Goal: Task Accomplishment & Management: Manage account settings

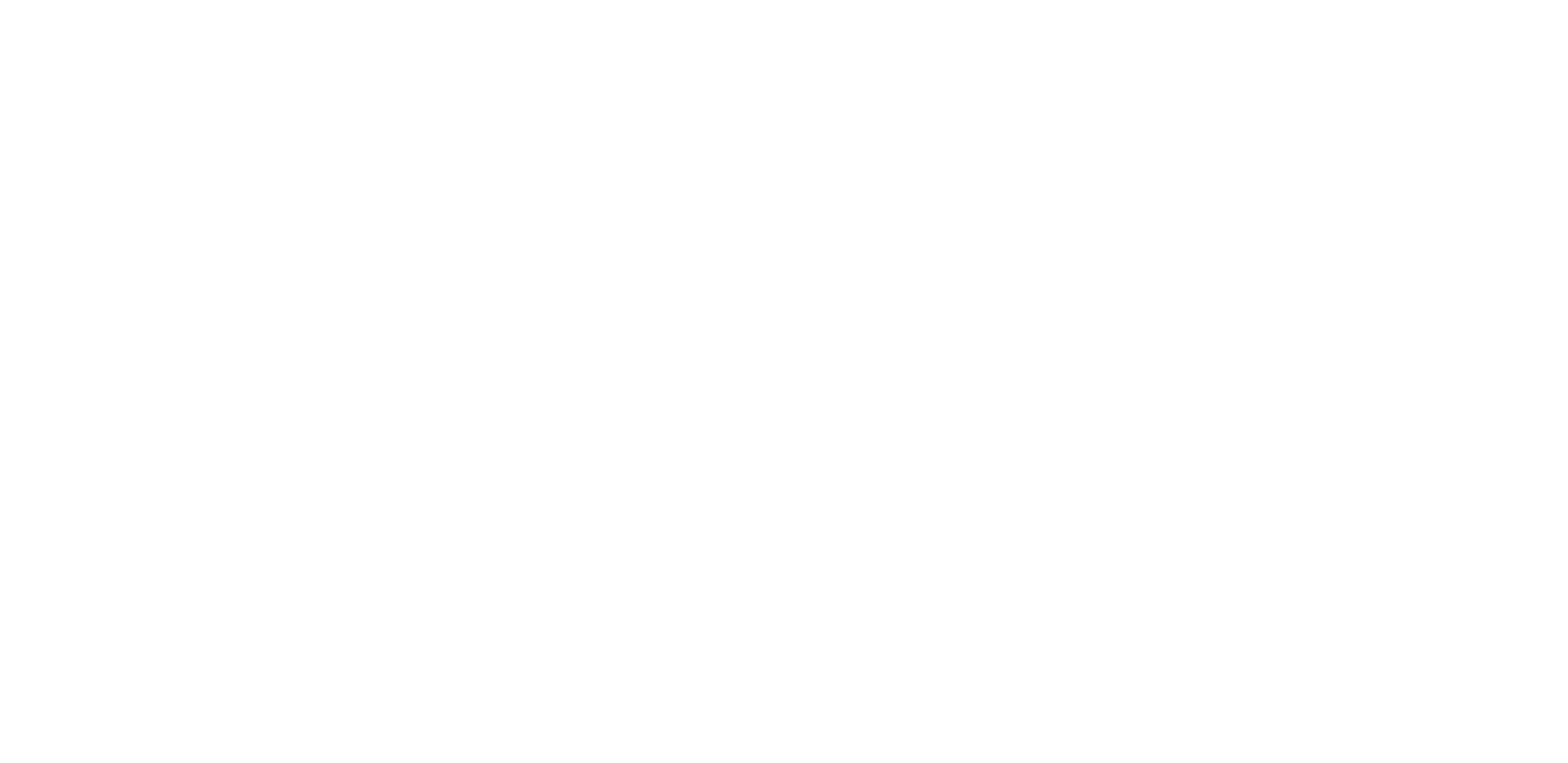
click at [178, 6] on div at bounding box center [784, 6] width 1557 height 0
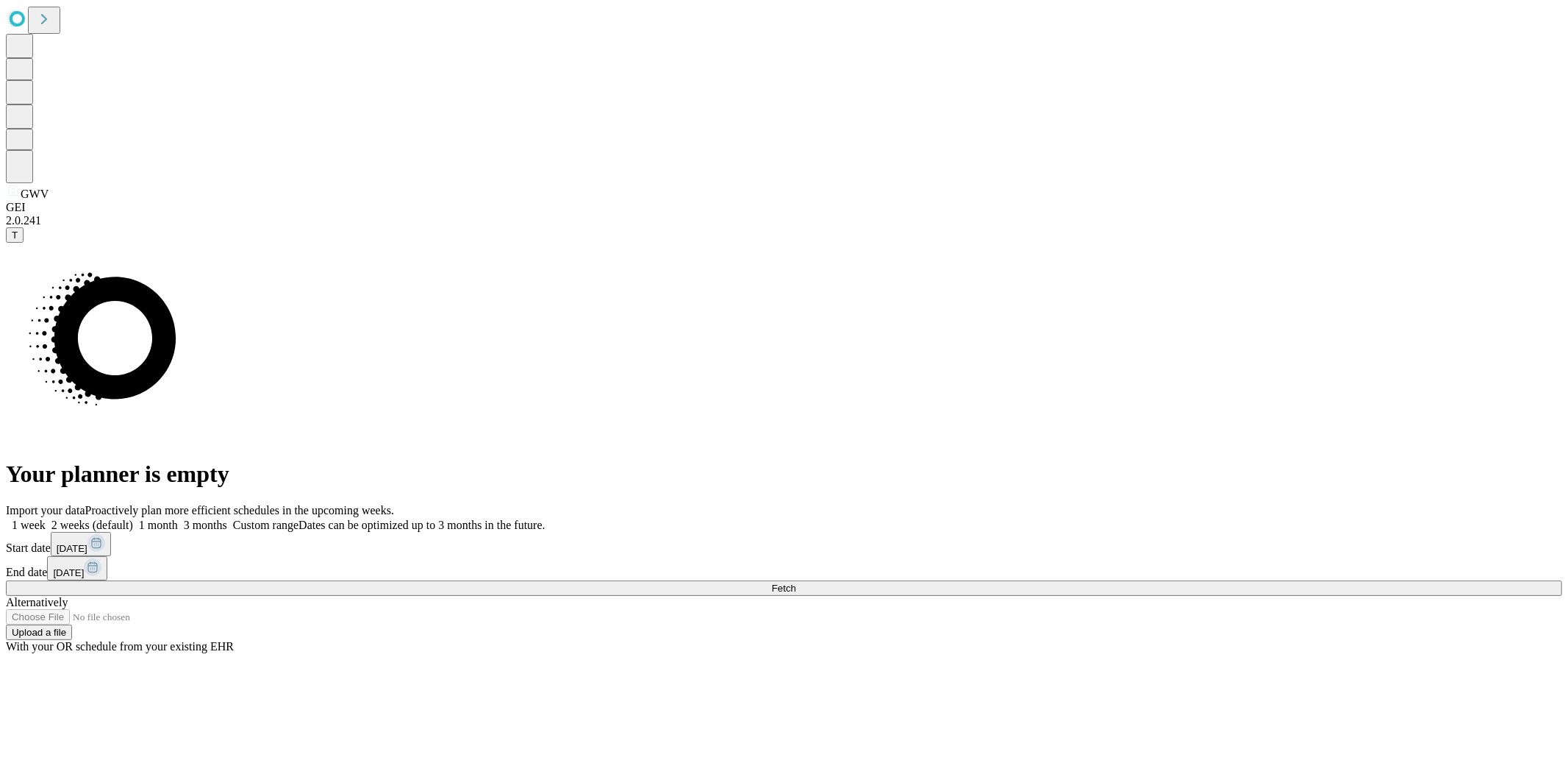
click at [1178, 580] on button "Fetch" at bounding box center [784, 587] width 1557 height 15
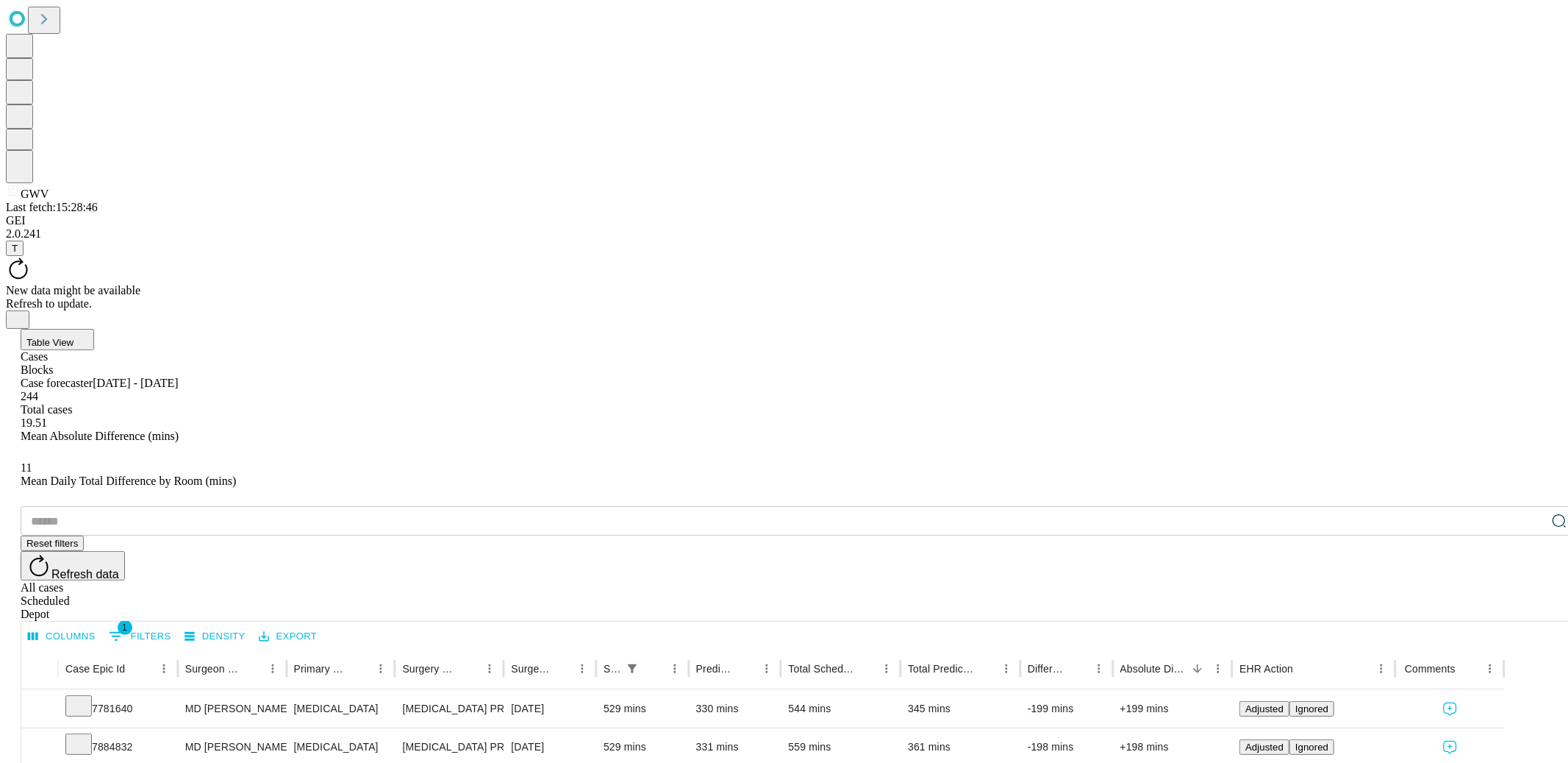
click at [74, 337] on span "Table View" at bounding box center [50, 342] width 47 height 11
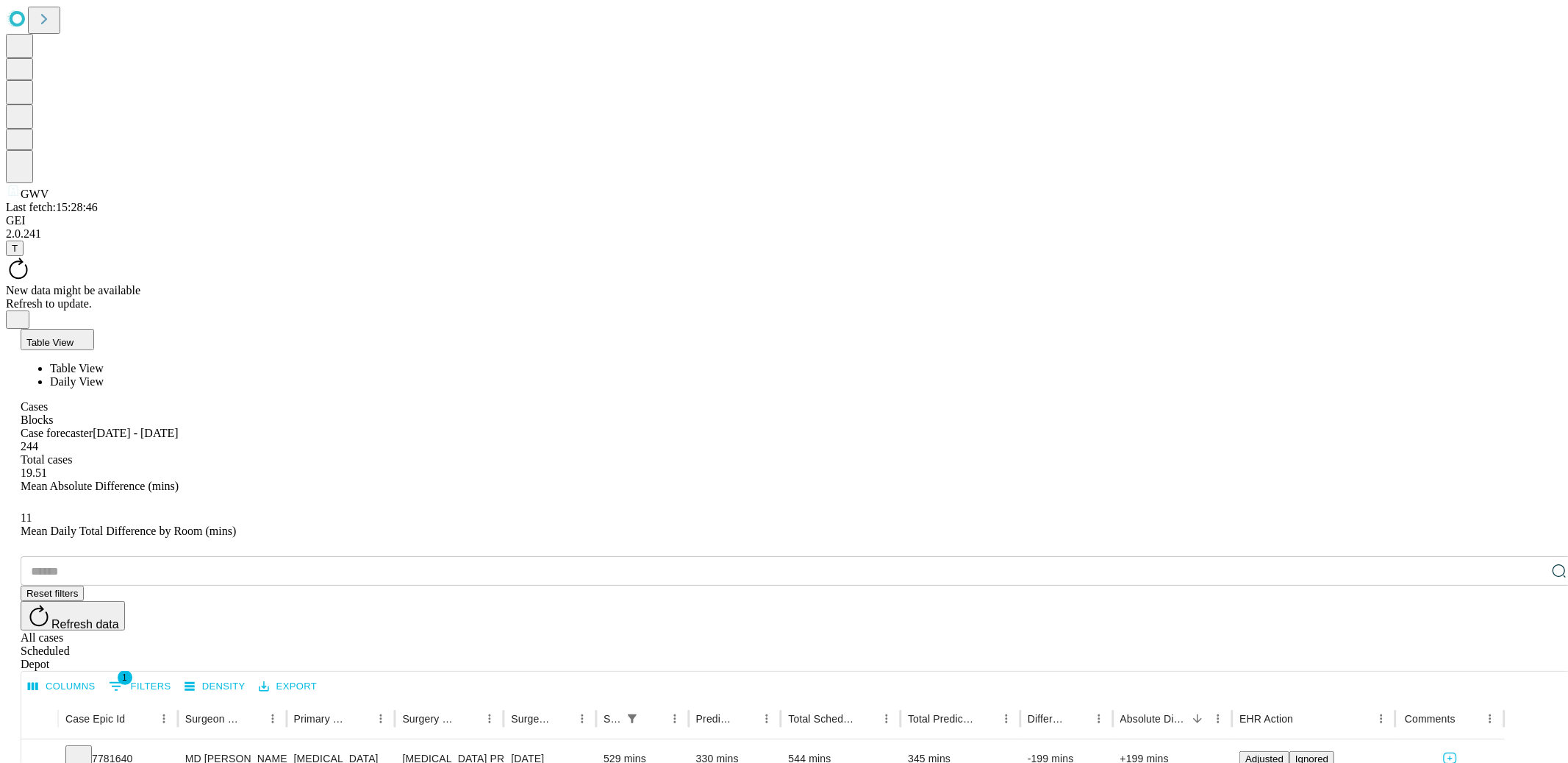
click at [104, 376] on span "Daily View" at bounding box center [77, 382] width 54 height 13
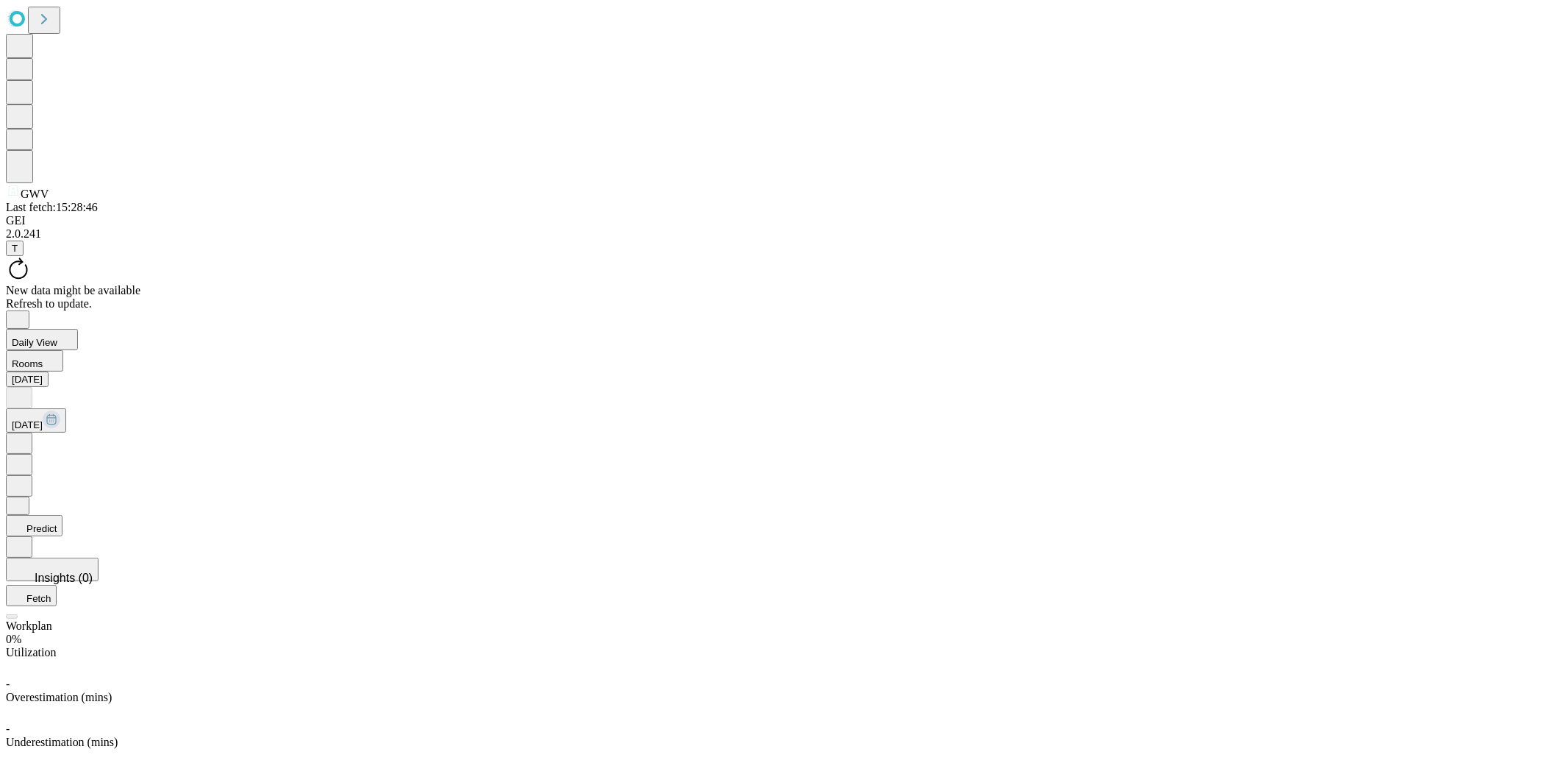
click at [63, 515] on button "Predict" at bounding box center [34, 525] width 57 height 21
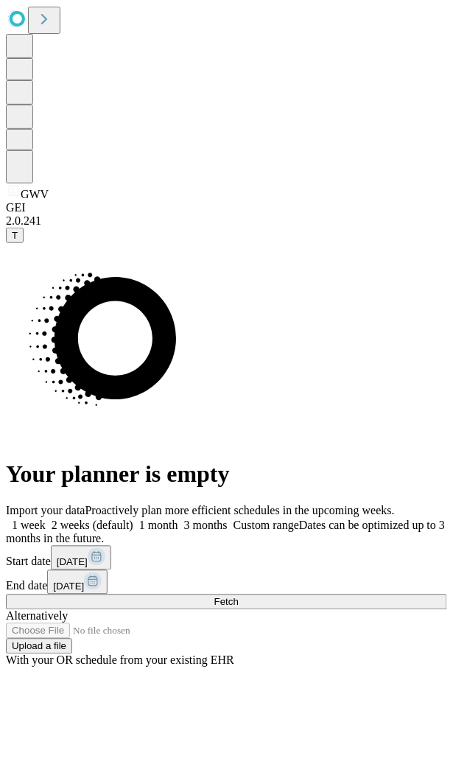
click at [370, 610] on button "Fetch" at bounding box center [226, 602] width 441 height 15
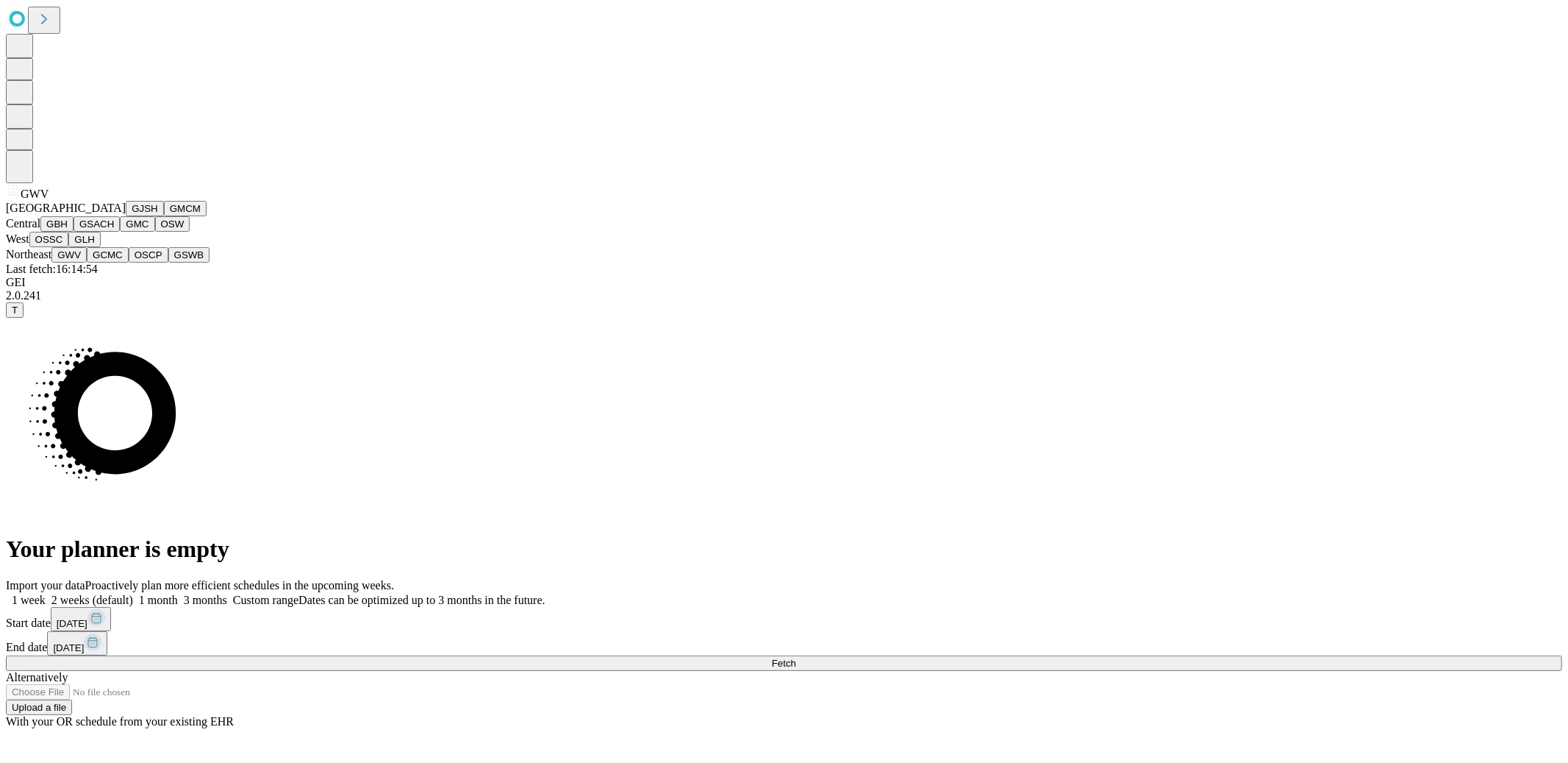
click at [105, 232] on button "GSACH" at bounding box center [97, 224] width 46 height 15
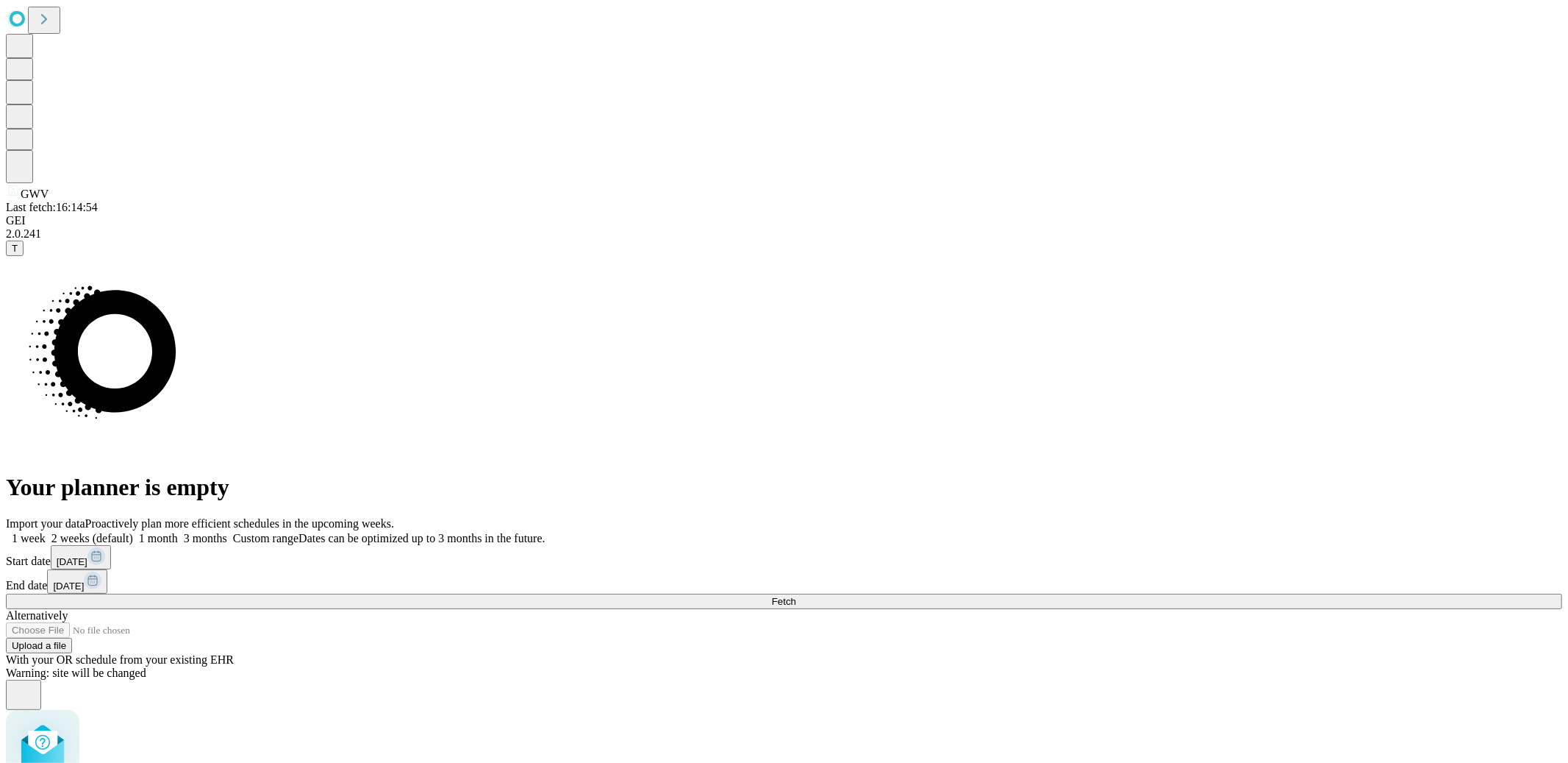
click at [451, 594] on button "Fetch" at bounding box center [784, 601] width 1557 height 15
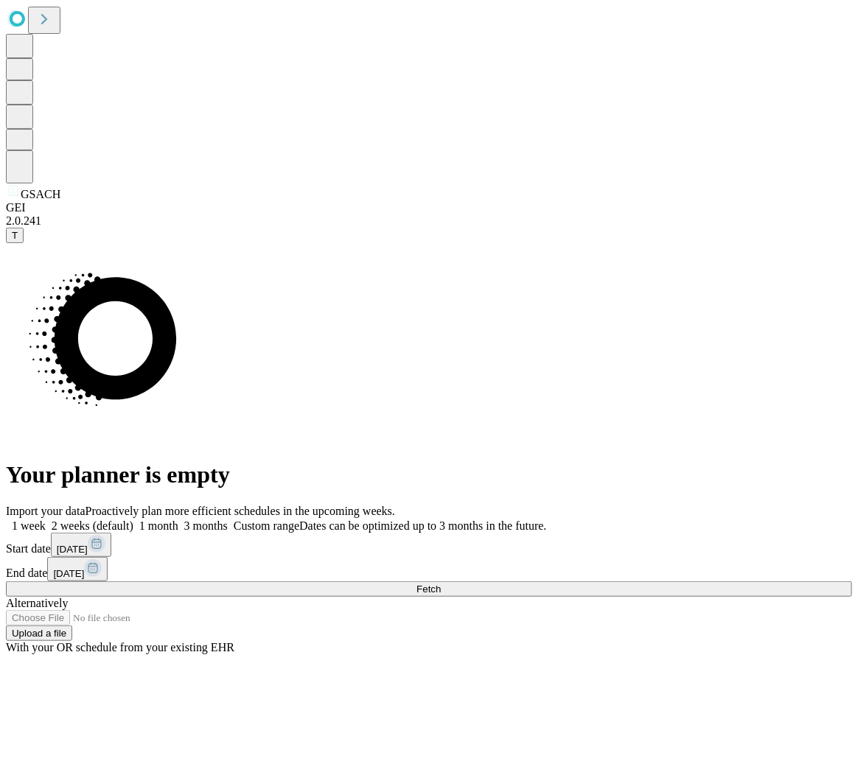
click at [703, 581] on button "Fetch" at bounding box center [429, 588] width 846 height 15
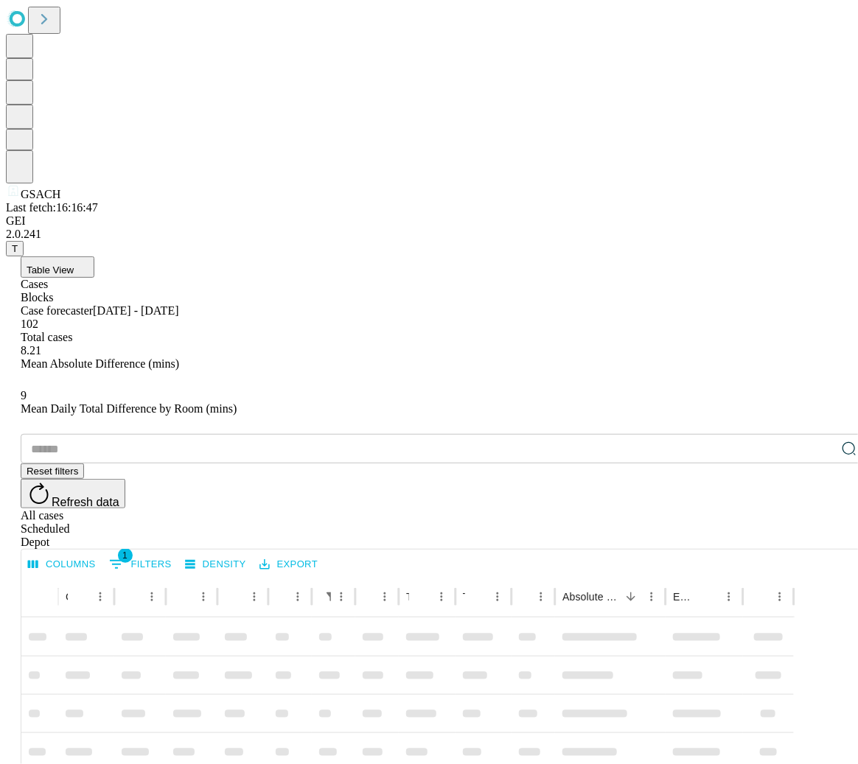
click at [94, 256] on button "Table View" at bounding box center [58, 266] width 74 height 21
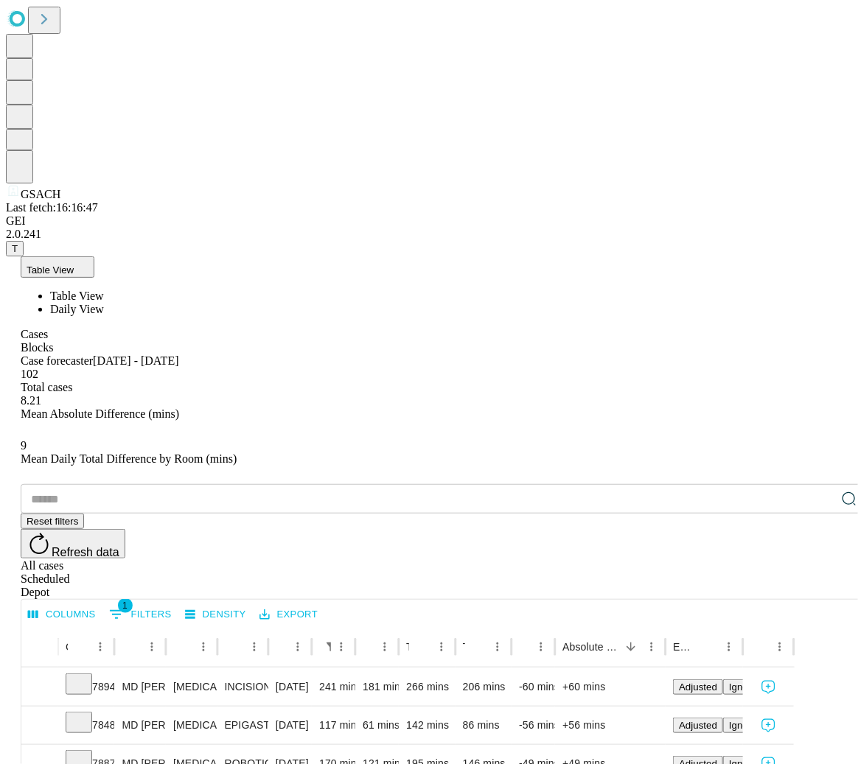
click at [104, 303] on span "Daily View" at bounding box center [77, 309] width 54 height 13
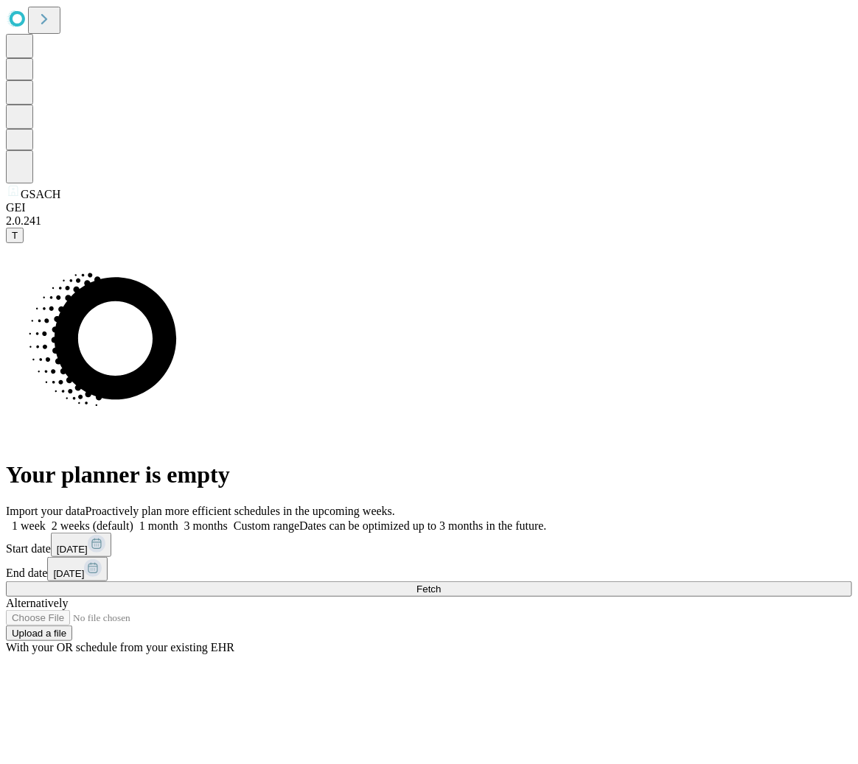
click at [729, 581] on button "Fetch" at bounding box center [429, 588] width 846 height 15
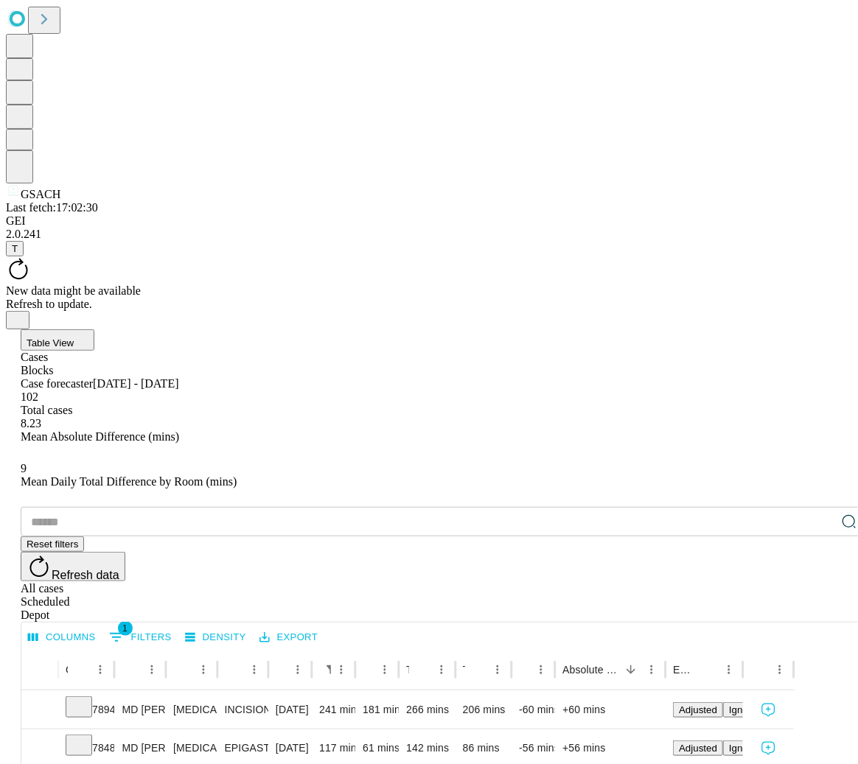
click at [74, 337] on span "Table View" at bounding box center [50, 342] width 47 height 11
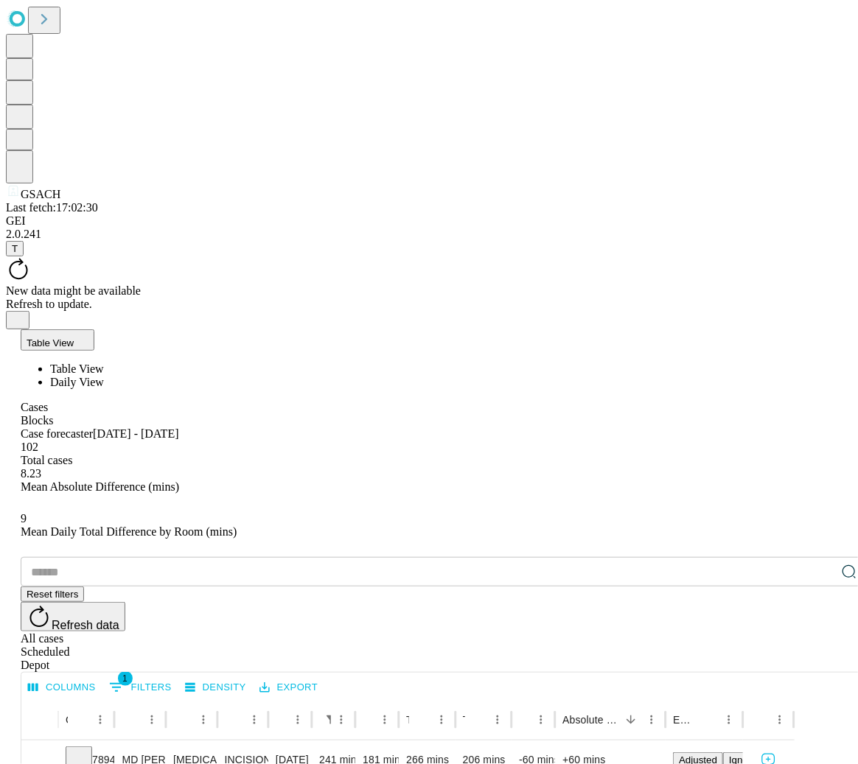
click at [104, 376] on span "Daily View" at bounding box center [77, 382] width 54 height 13
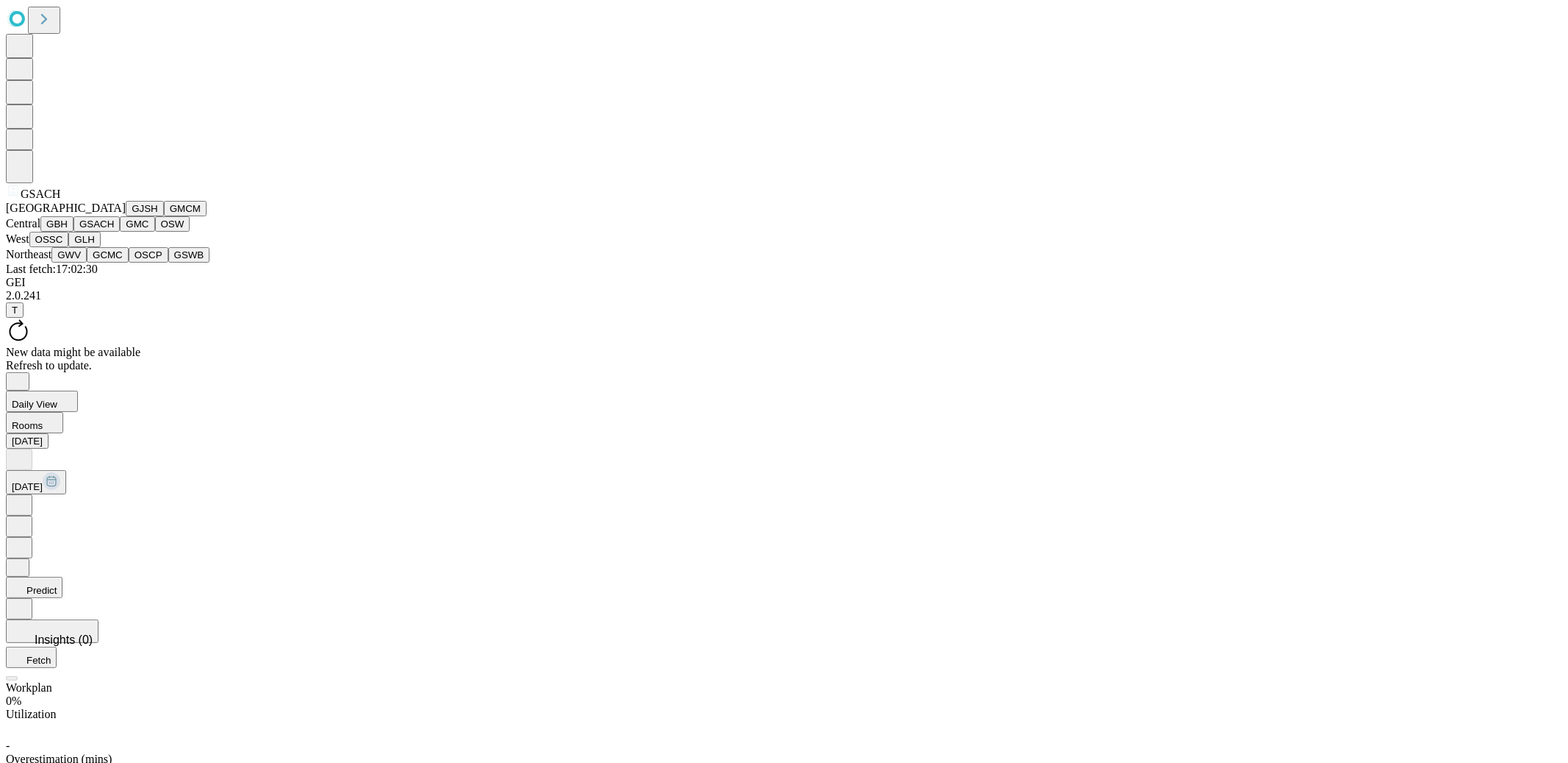
click at [120, 232] on button "GMC" at bounding box center [137, 224] width 35 height 15
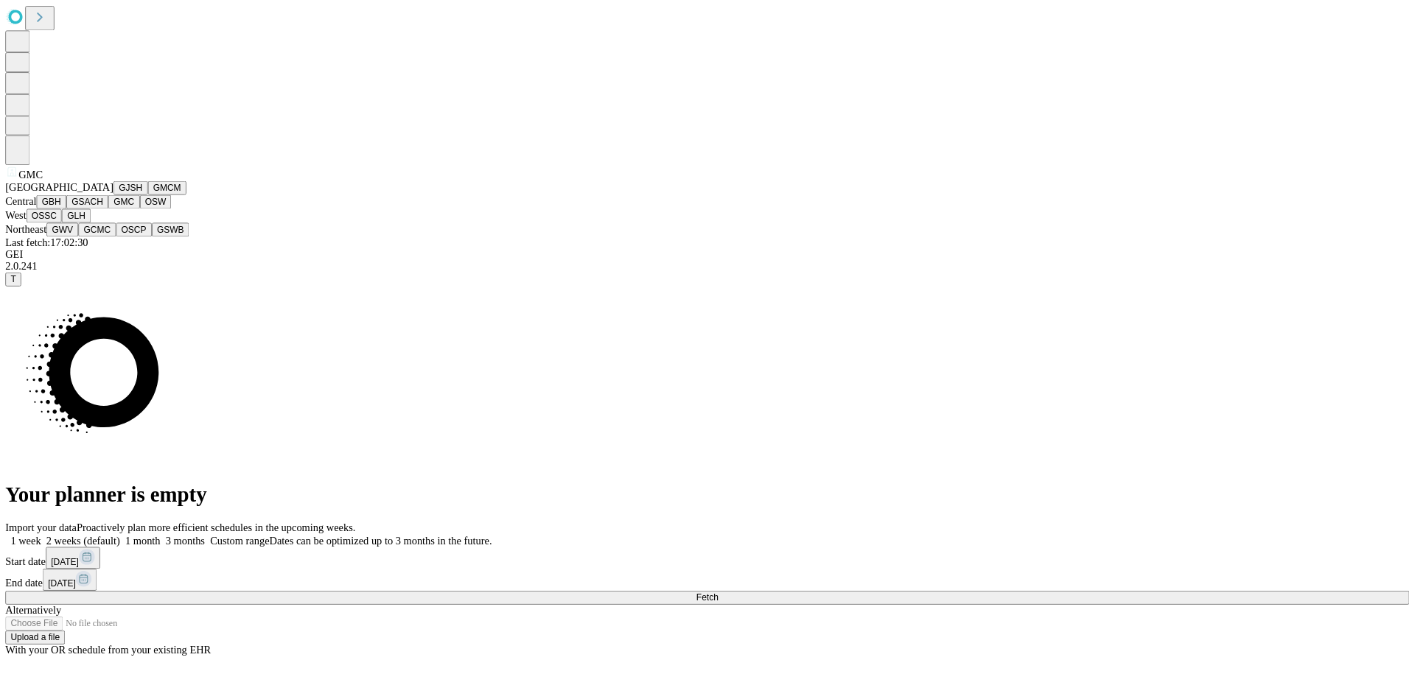
scroll to position [286, 0]
click at [129, 263] on button "OSCP" at bounding box center [149, 255] width 40 height 15
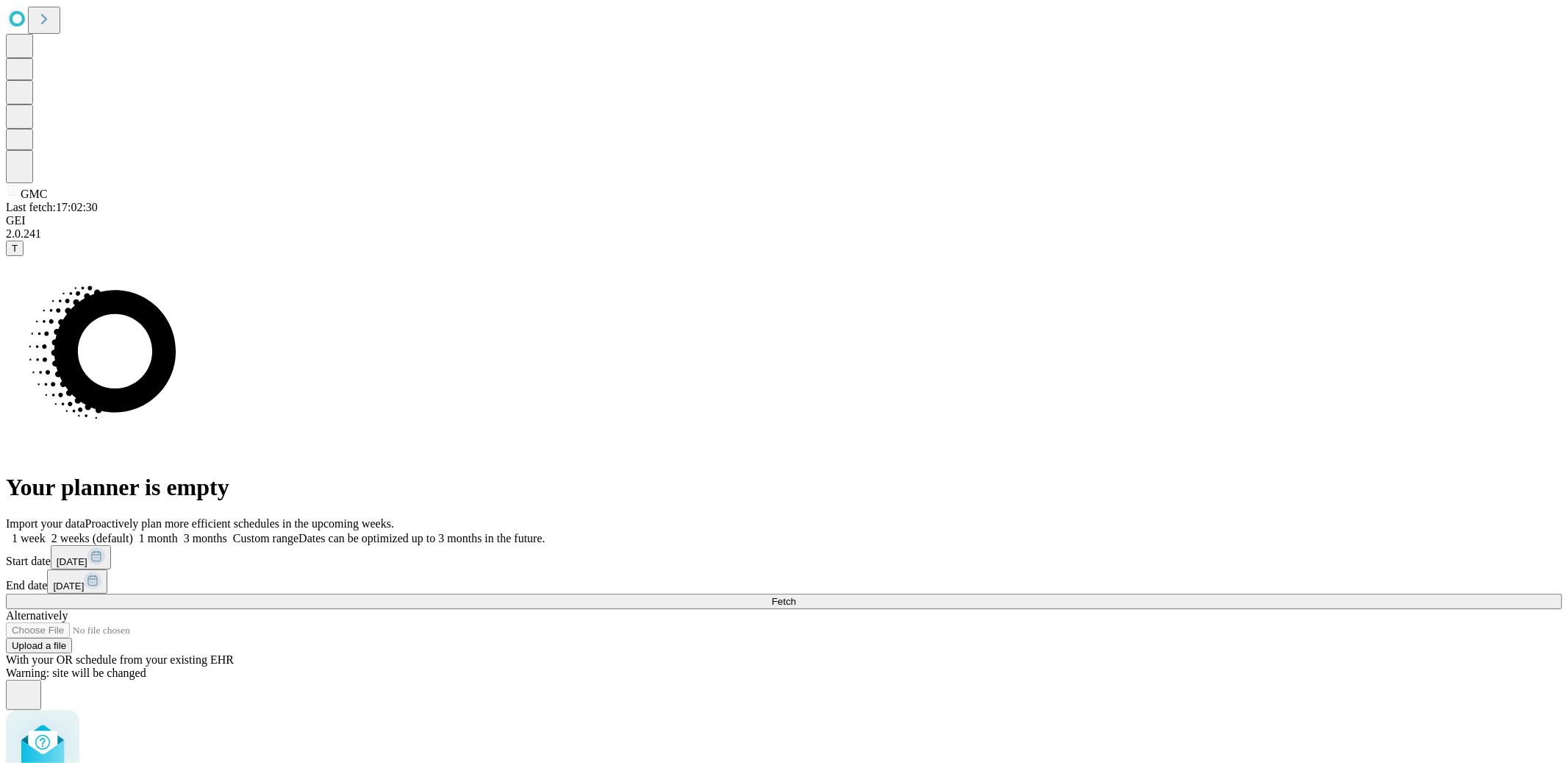
click at [855, 594] on button "Fetch" at bounding box center [784, 601] width 1557 height 15
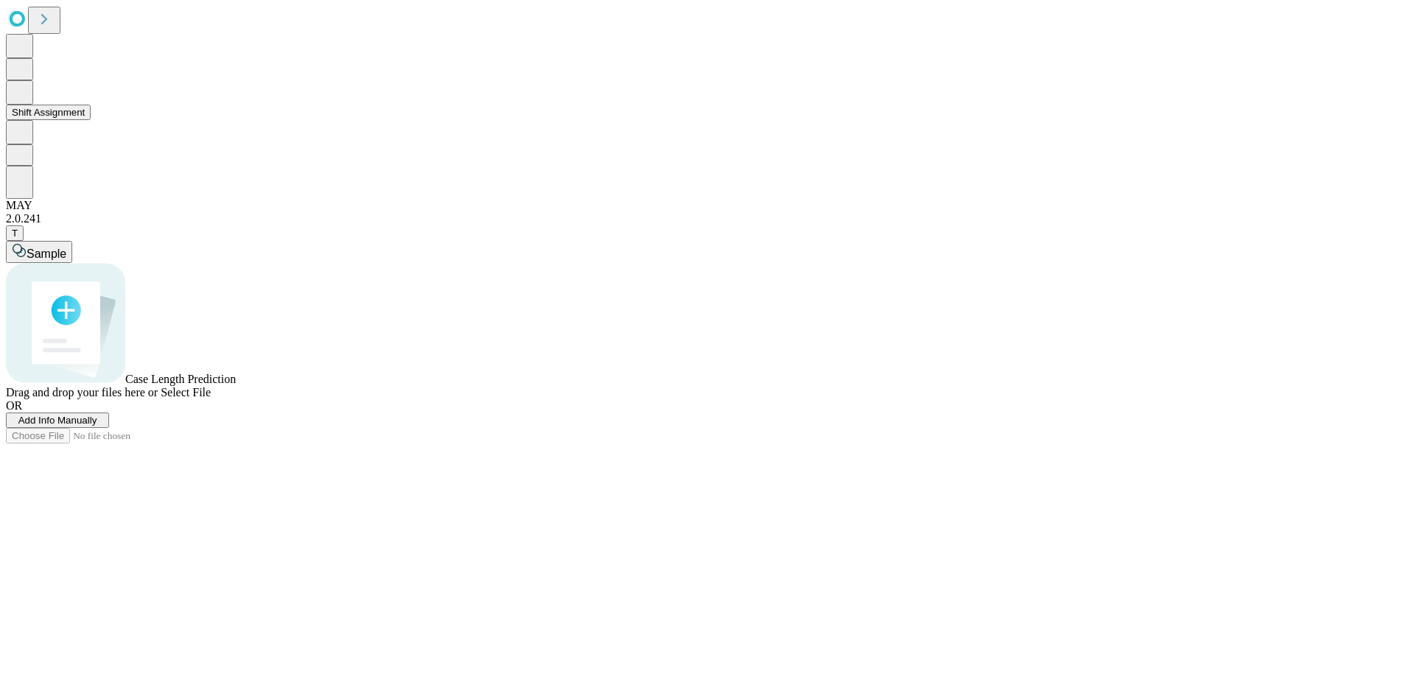
click at [91, 120] on button "Shift Assignment" at bounding box center [48, 112] width 85 height 15
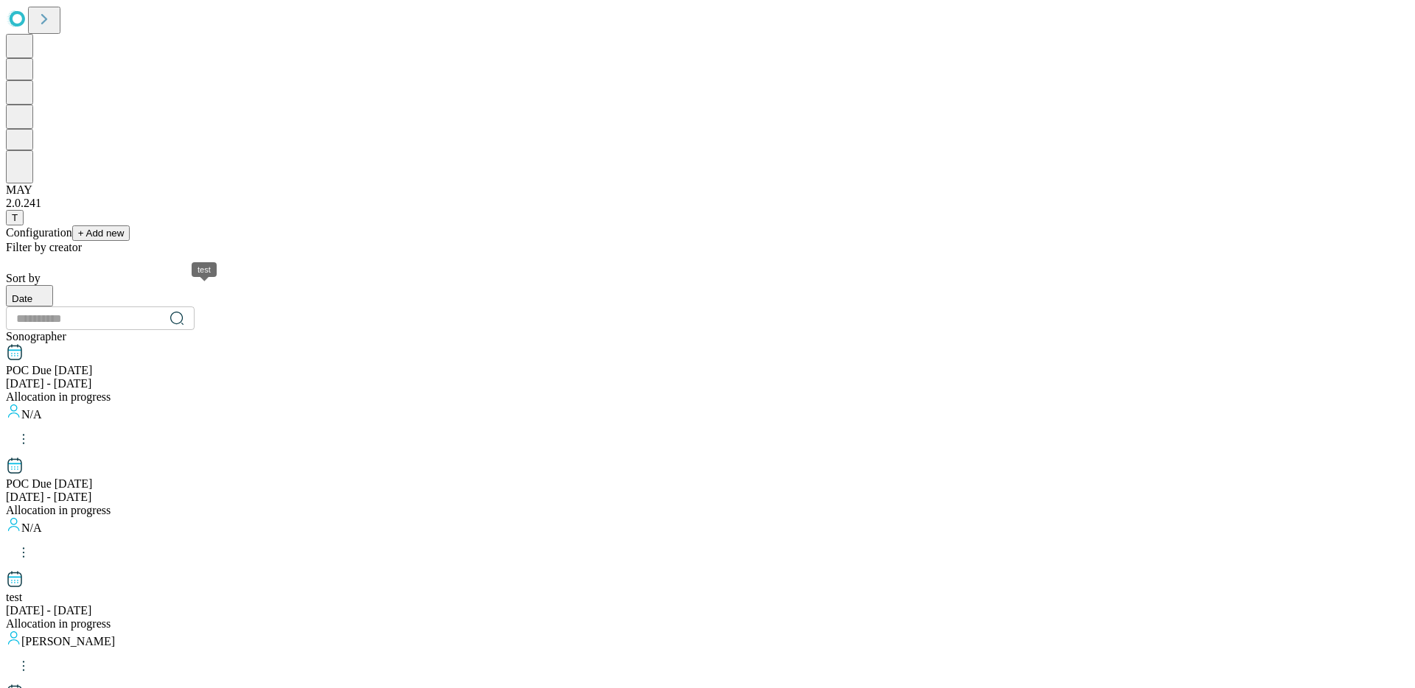
click at [170, 591] on div "test" at bounding box center [707, 597] width 1403 height 13
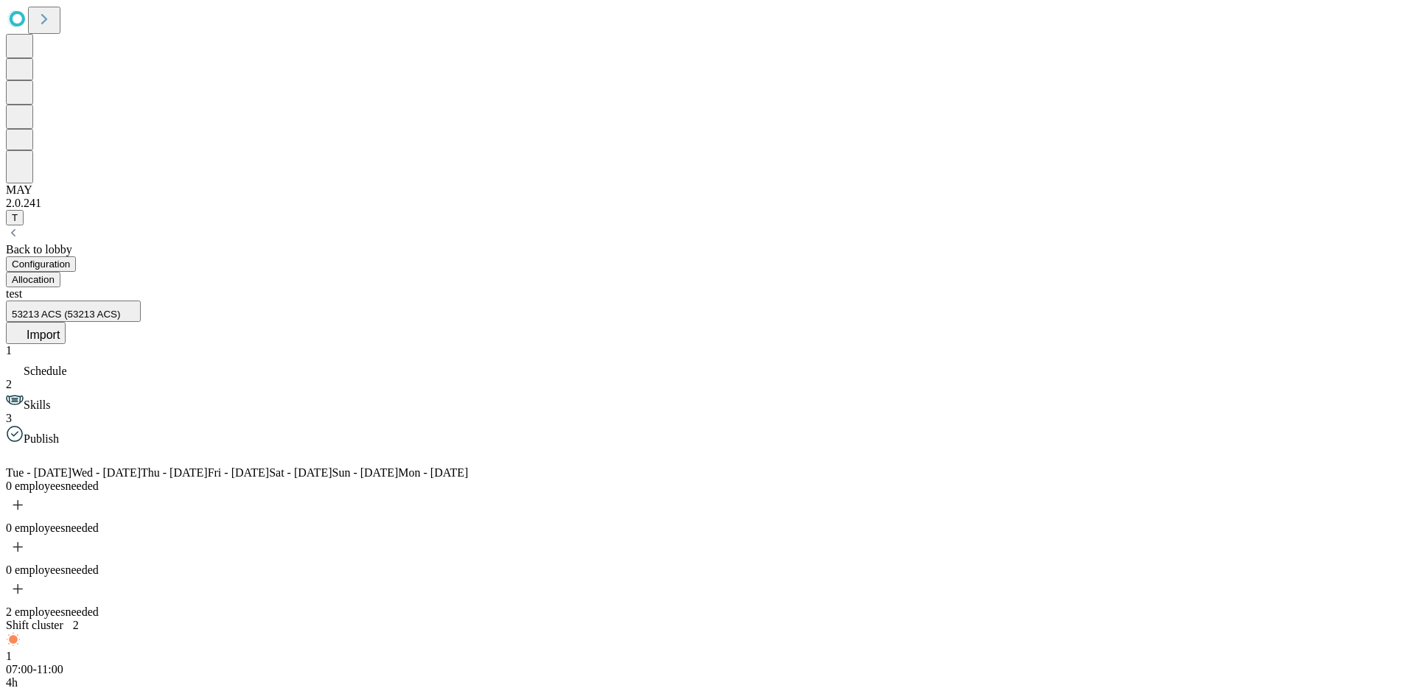
click at [60, 272] on button "Allocation" at bounding box center [33, 279] width 55 height 15
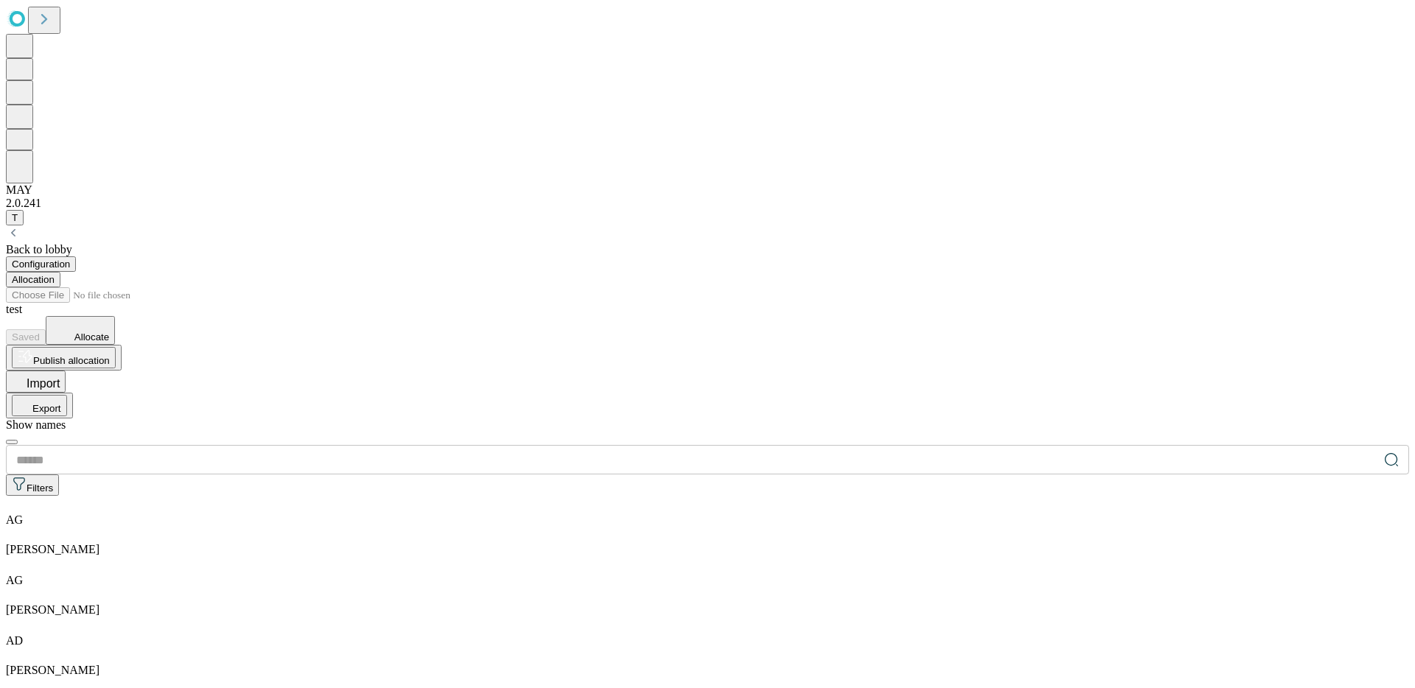
click at [109, 332] on span "Allocate" at bounding box center [91, 337] width 35 height 11
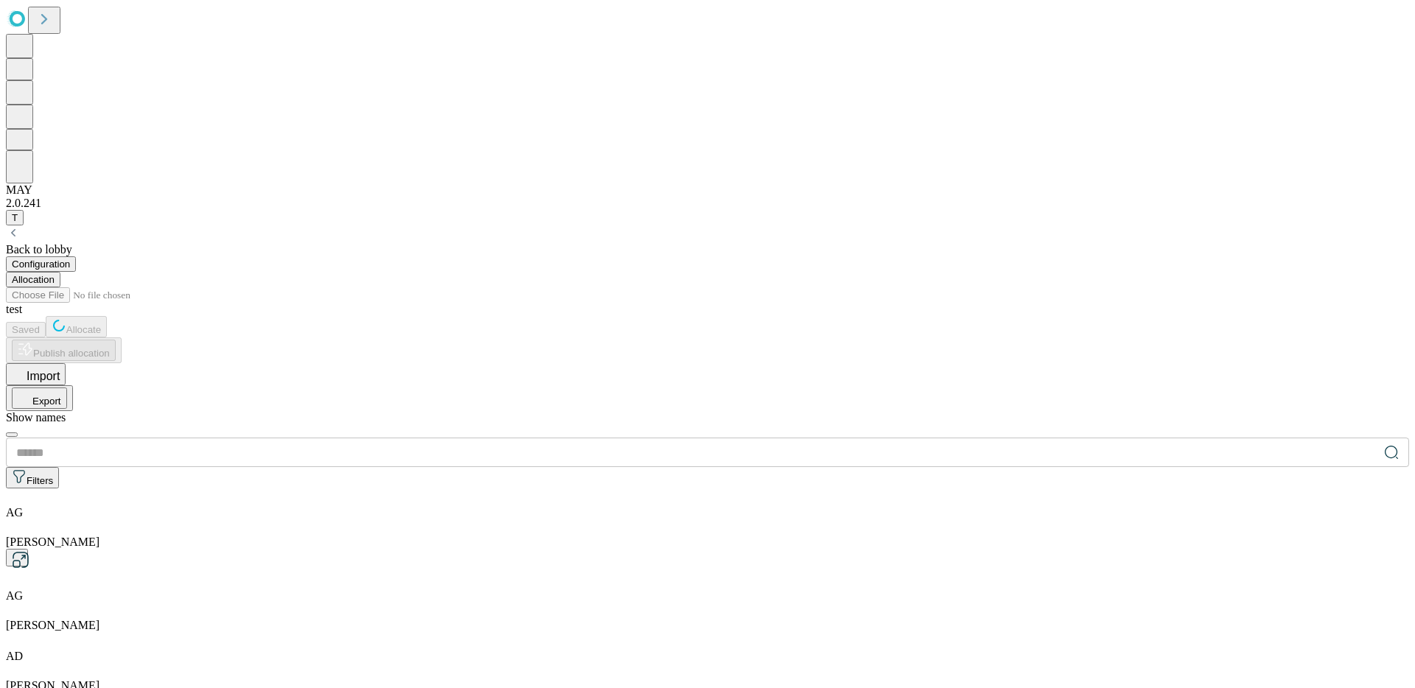
click at [29, 551] on icon at bounding box center [21, 560] width 18 height 18
click at [76, 256] on button "Configuration" at bounding box center [41, 263] width 70 height 15
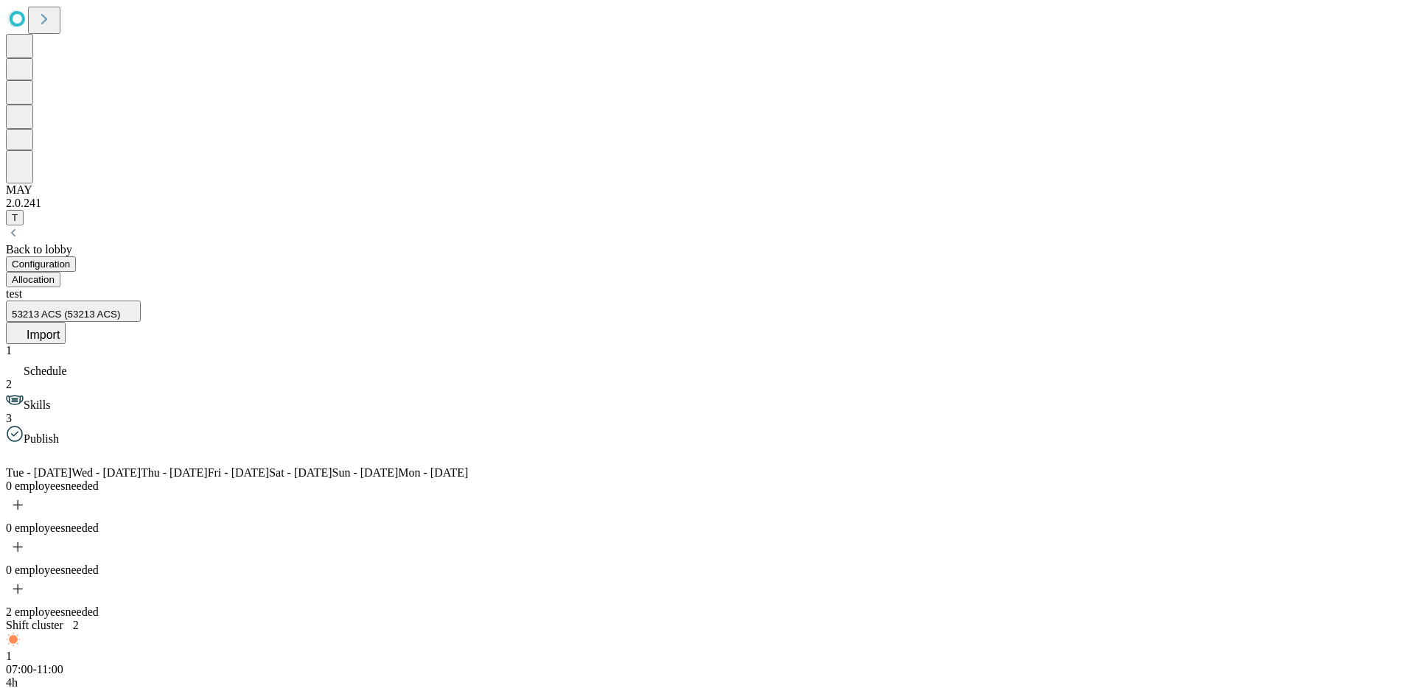
click at [60, 272] on button "Allocation" at bounding box center [33, 279] width 55 height 15
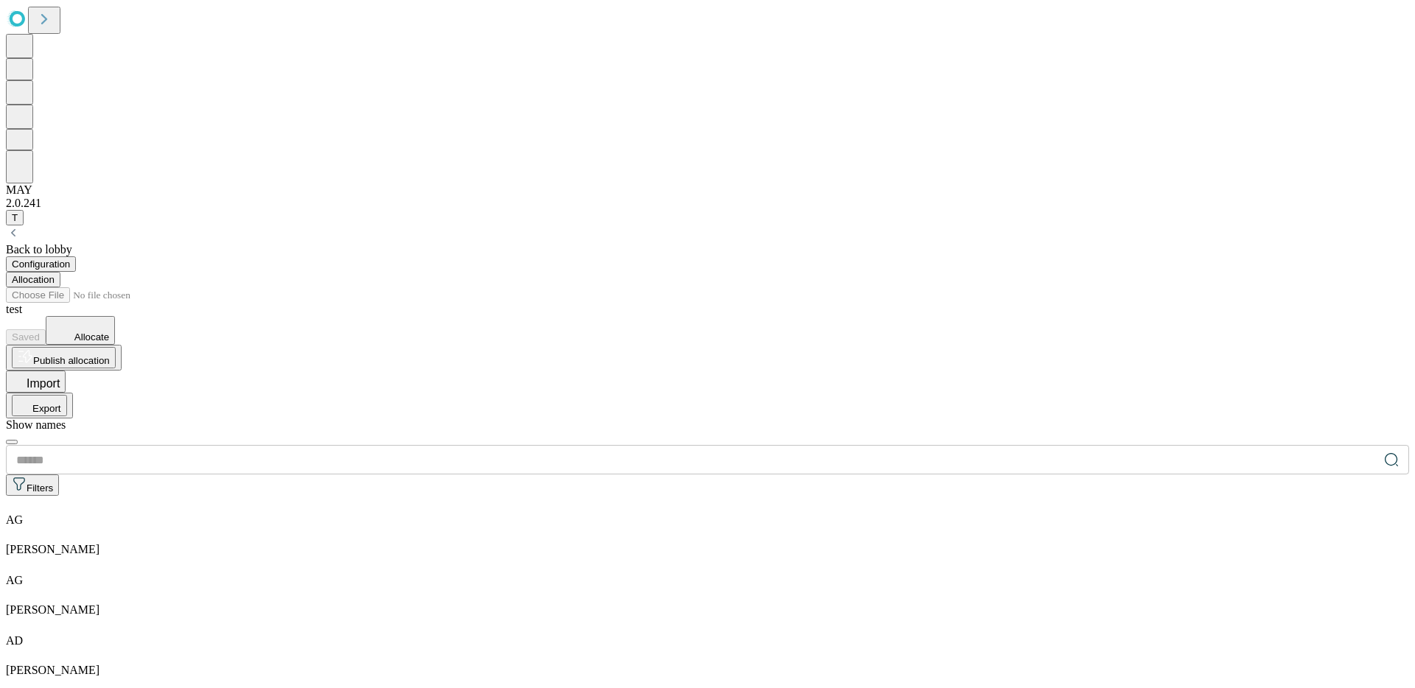
click at [109, 332] on span "Allocate" at bounding box center [91, 337] width 35 height 11
click at [21, 225] on icon at bounding box center [13, 232] width 15 height 15
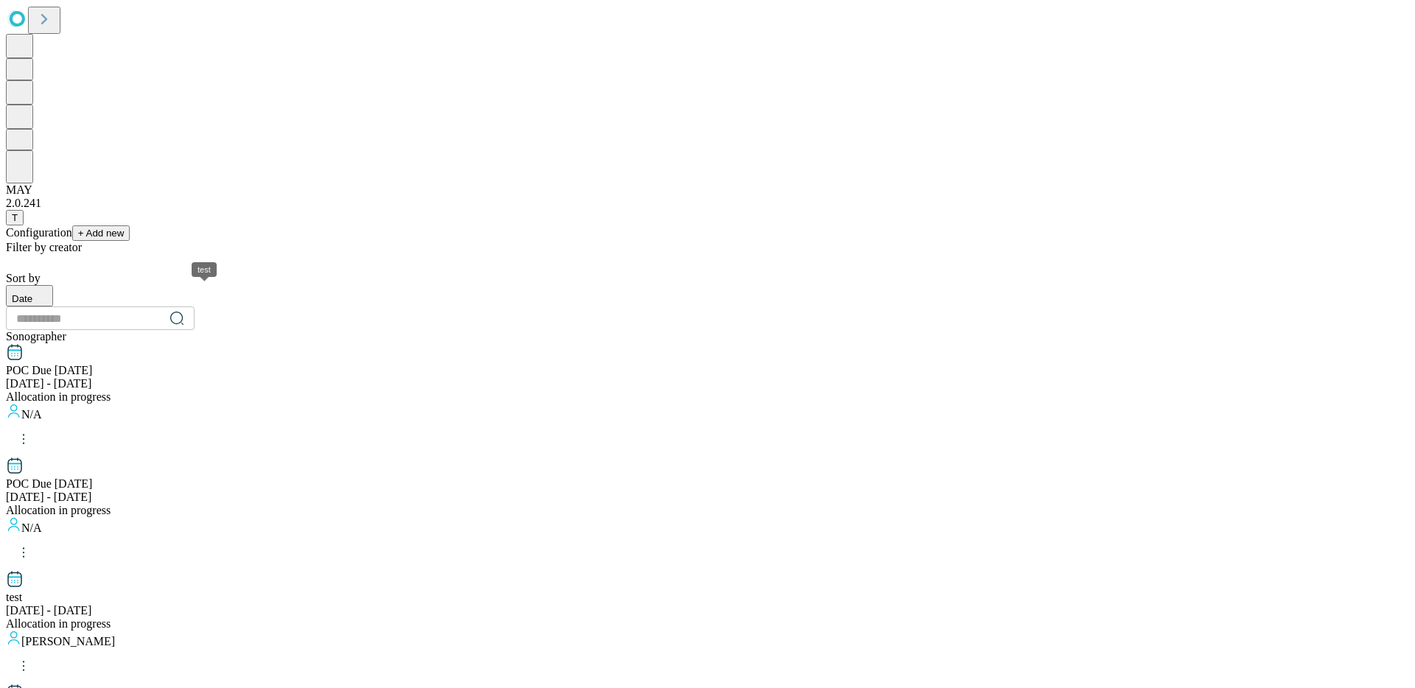
click at [206, 287] on div "test" at bounding box center [204, 274] width 25 height 25
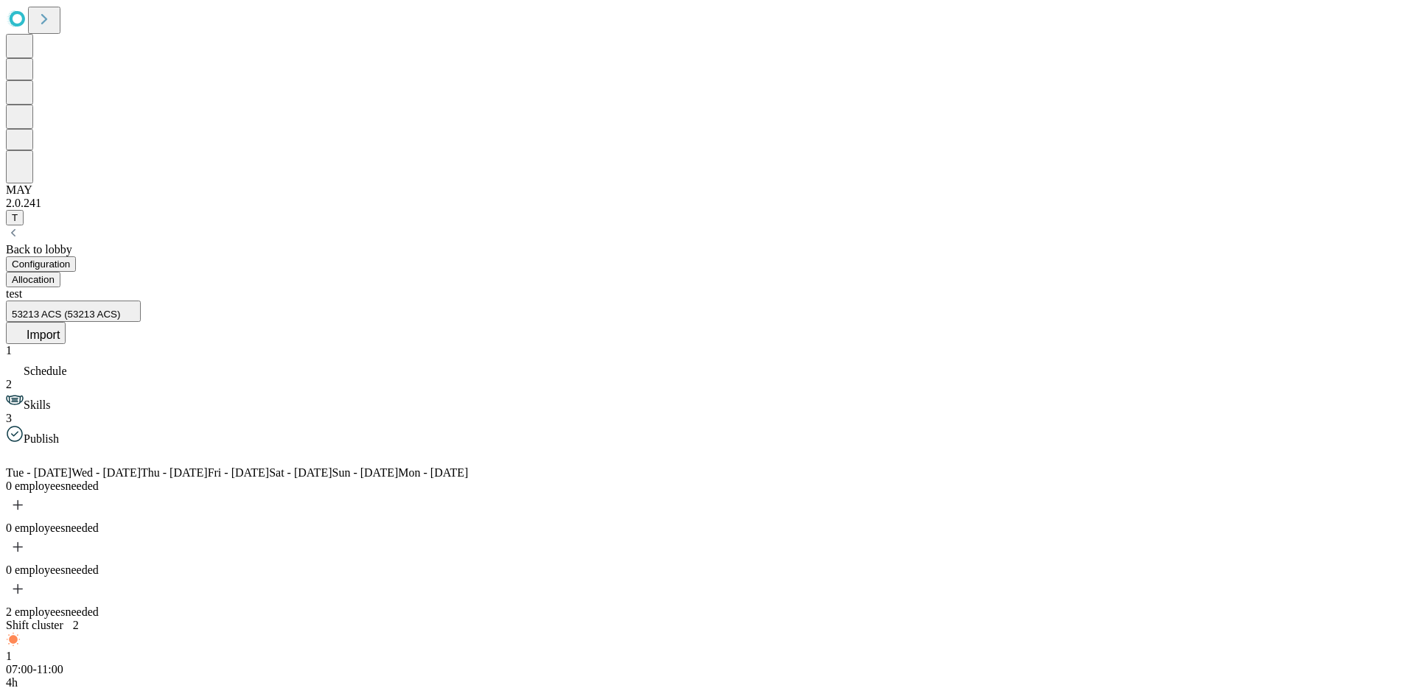
type input "***"
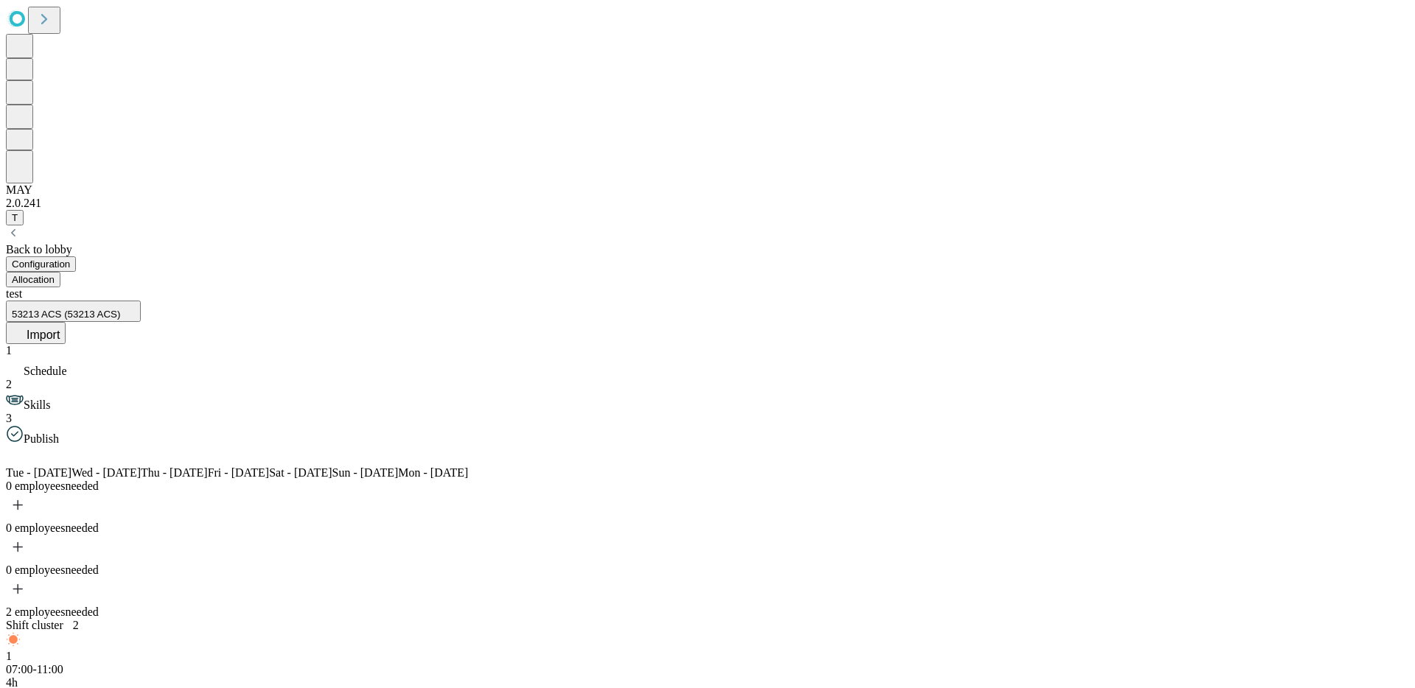
click at [60, 272] on button "Allocation" at bounding box center [33, 279] width 55 height 15
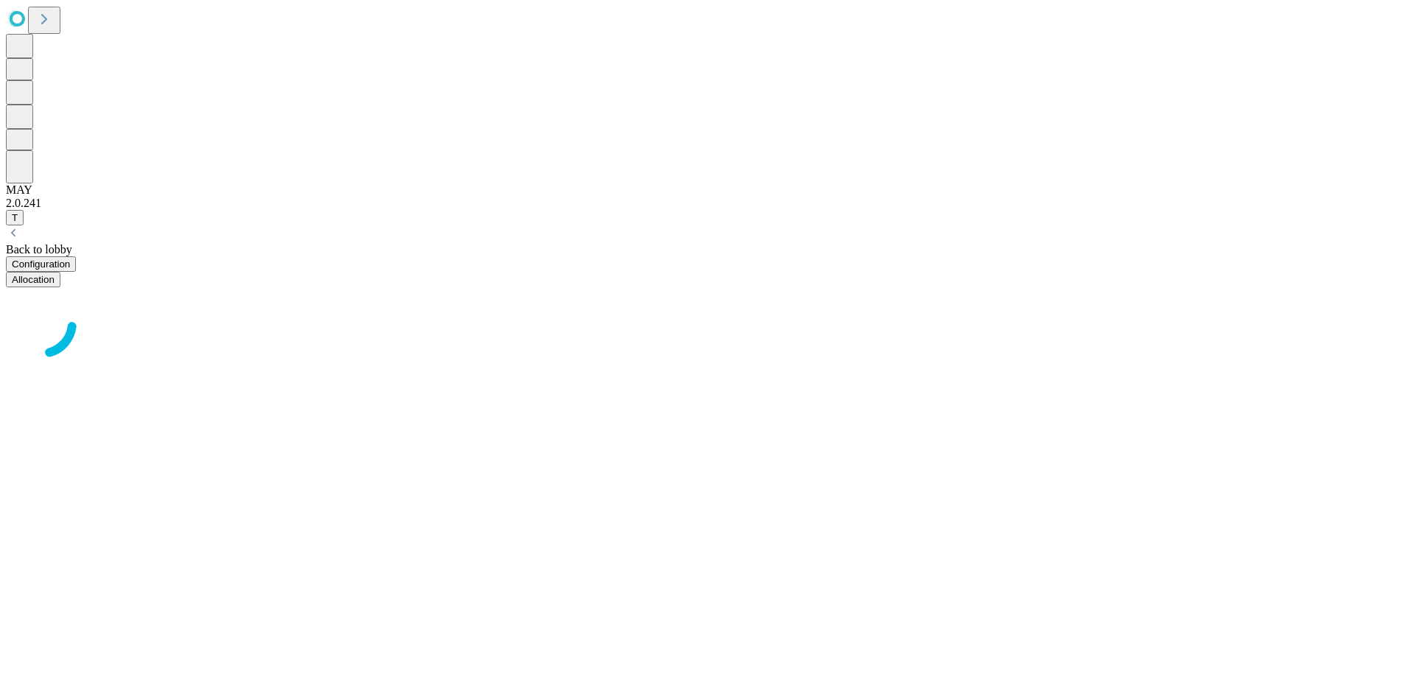
click at [222, 287] on div at bounding box center [707, 324] width 1403 height 74
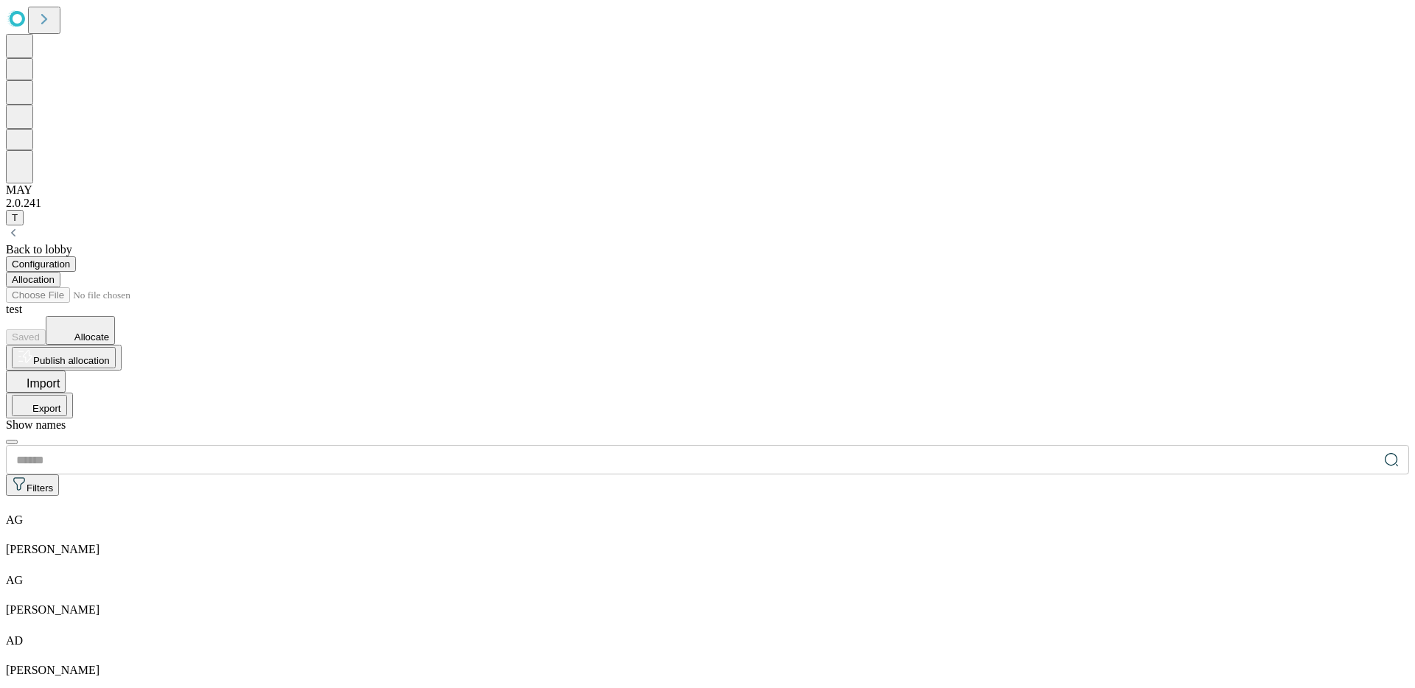
click at [109, 332] on span "Allocate" at bounding box center [91, 337] width 35 height 11
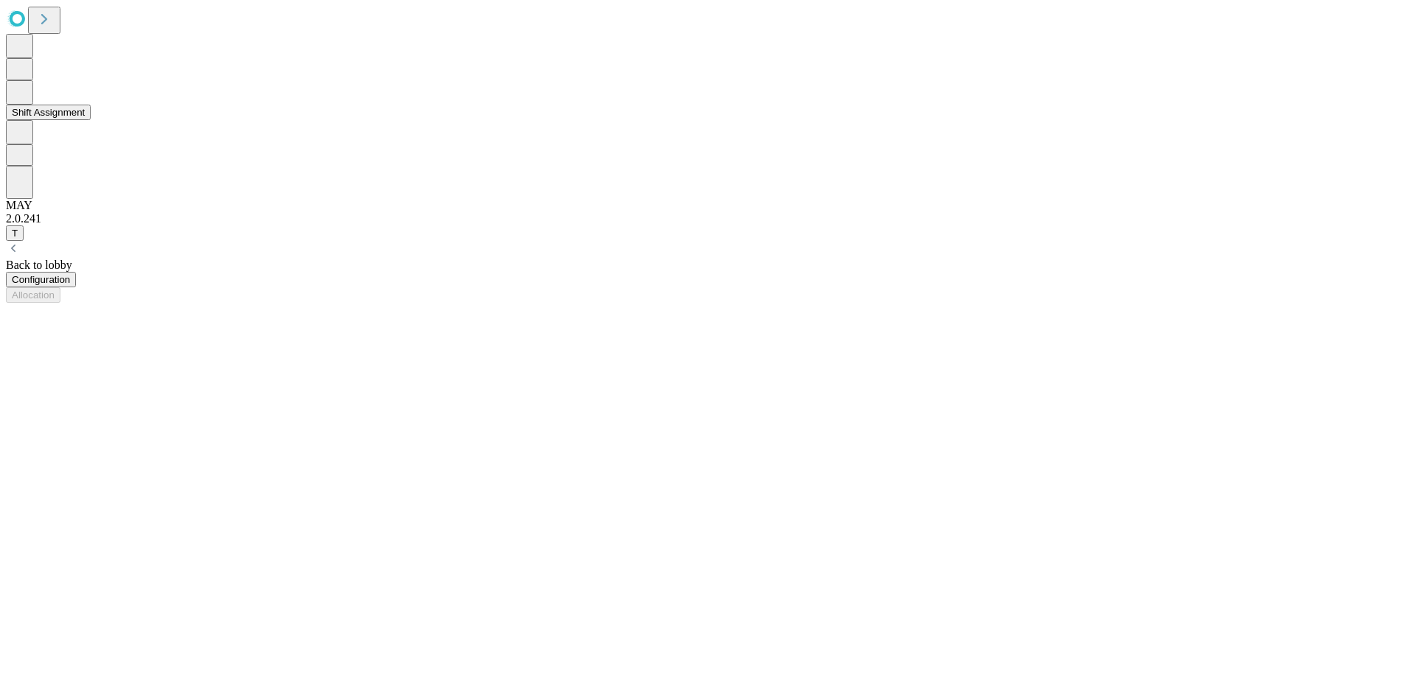
click at [83, 120] on button "Shift Assignment" at bounding box center [48, 112] width 85 height 15
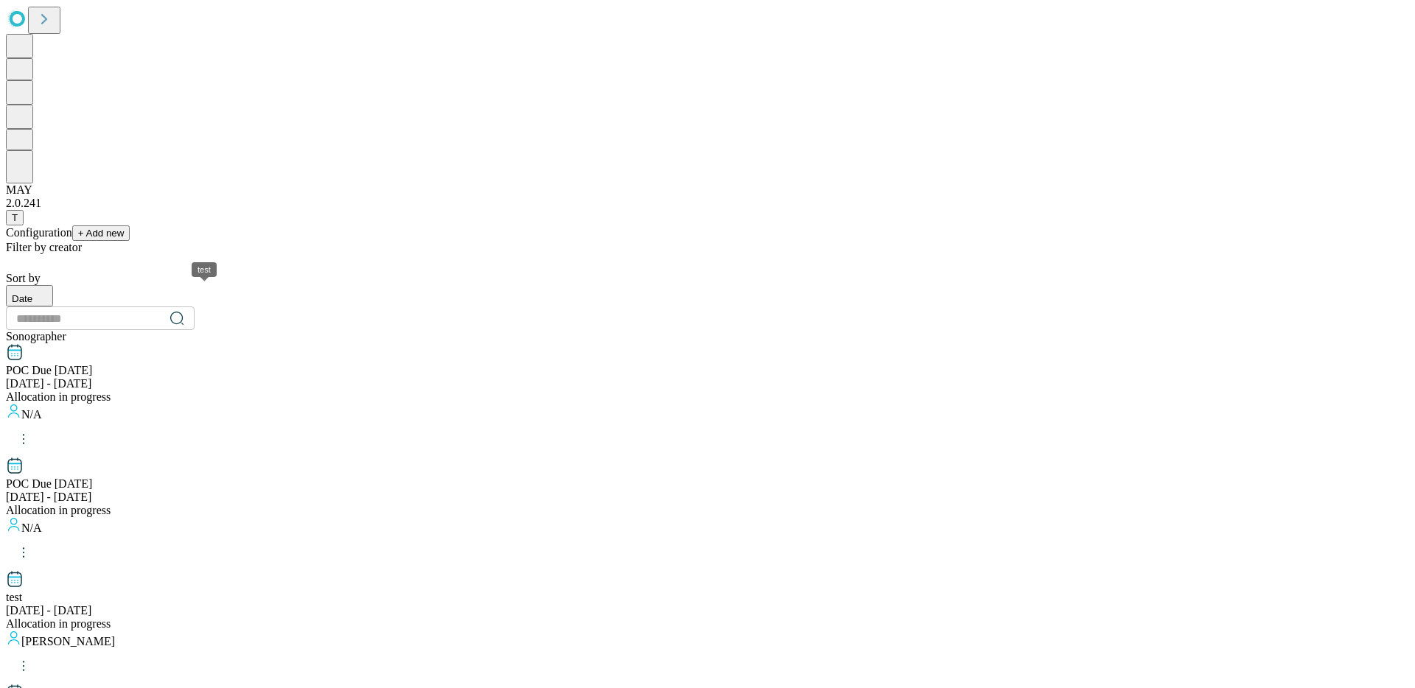
click at [154, 591] on div "test" at bounding box center [707, 597] width 1403 height 13
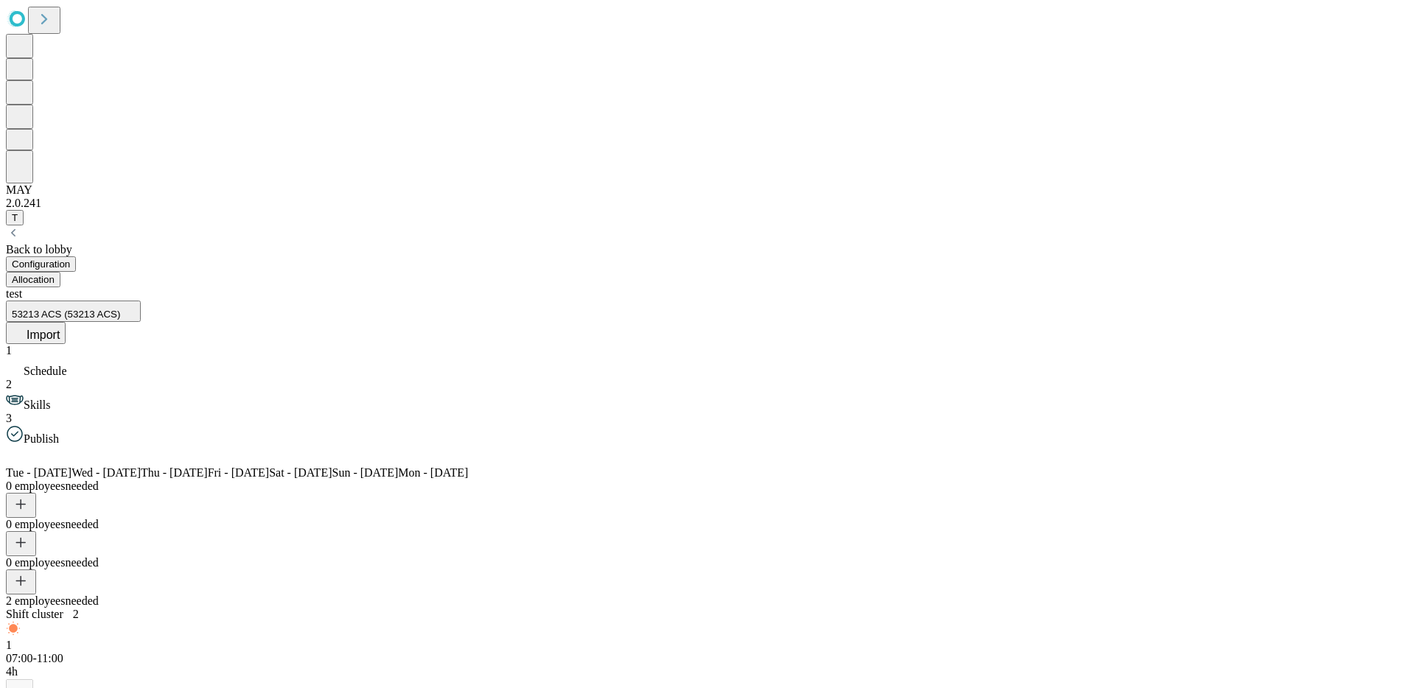
type input "***"
